Goal: Find specific page/section: Find specific page/section

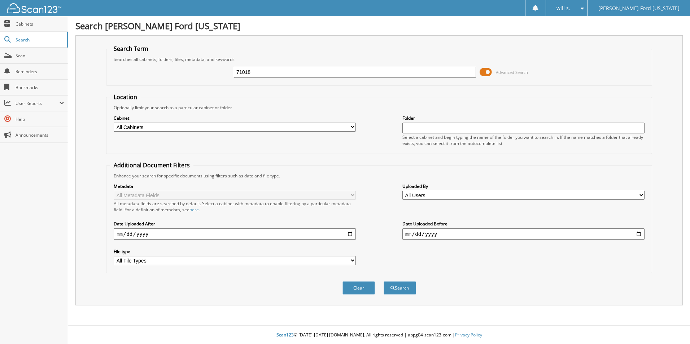
type input "71018"
click at [384, 282] on button "Search" at bounding box center [400, 288] width 32 height 13
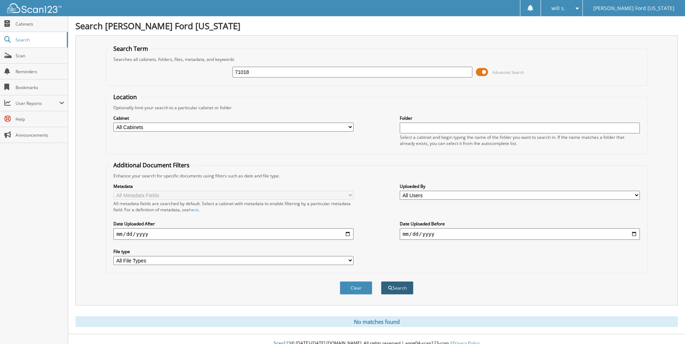
click at [385, 288] on button "Search" at bounding box center [397, 288] width 32 height 13
